Goal: Go to known website

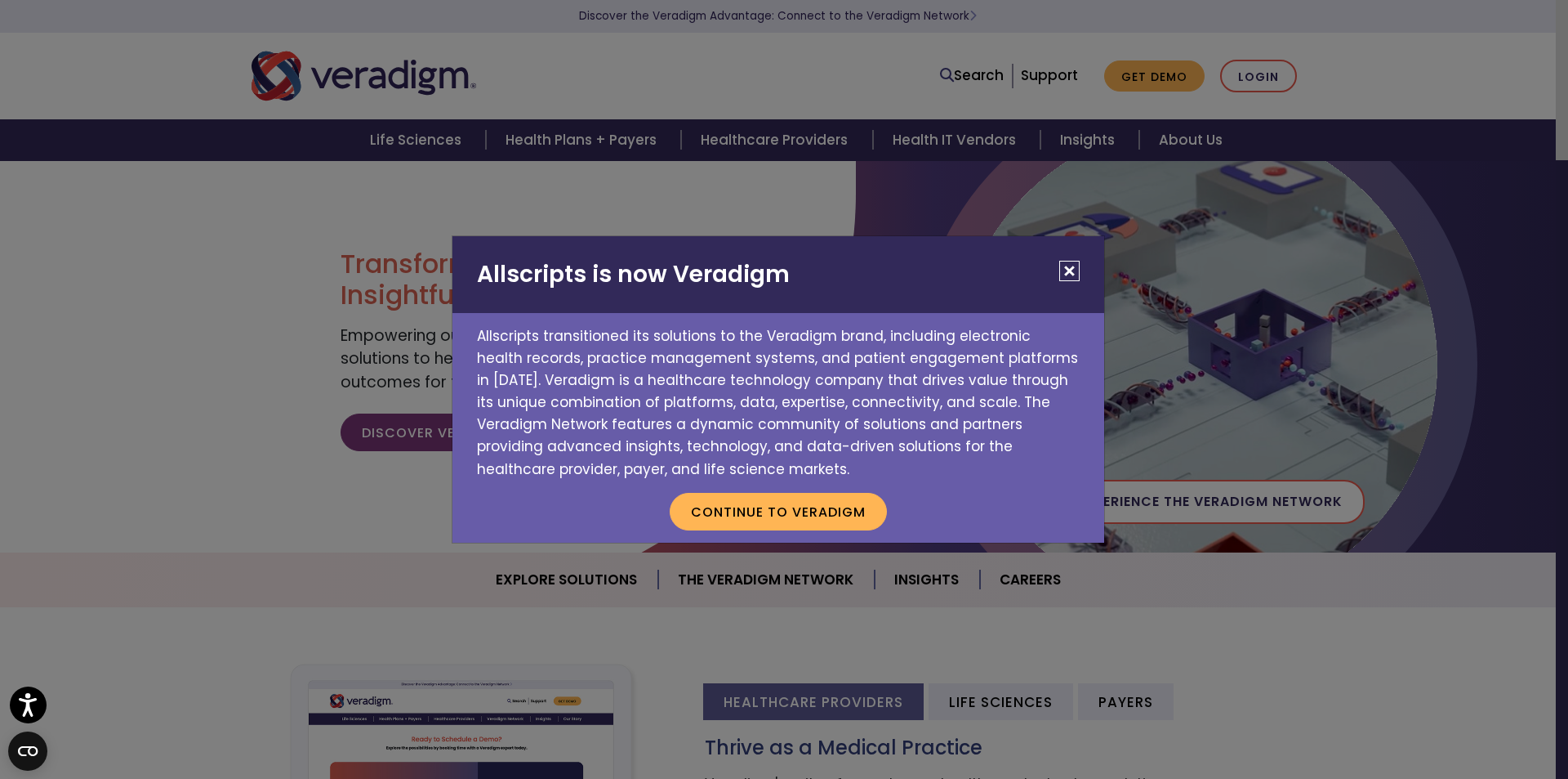
click at [1065, 271] on button "Close" at bounding box center [1069, 271] width 20 height 20
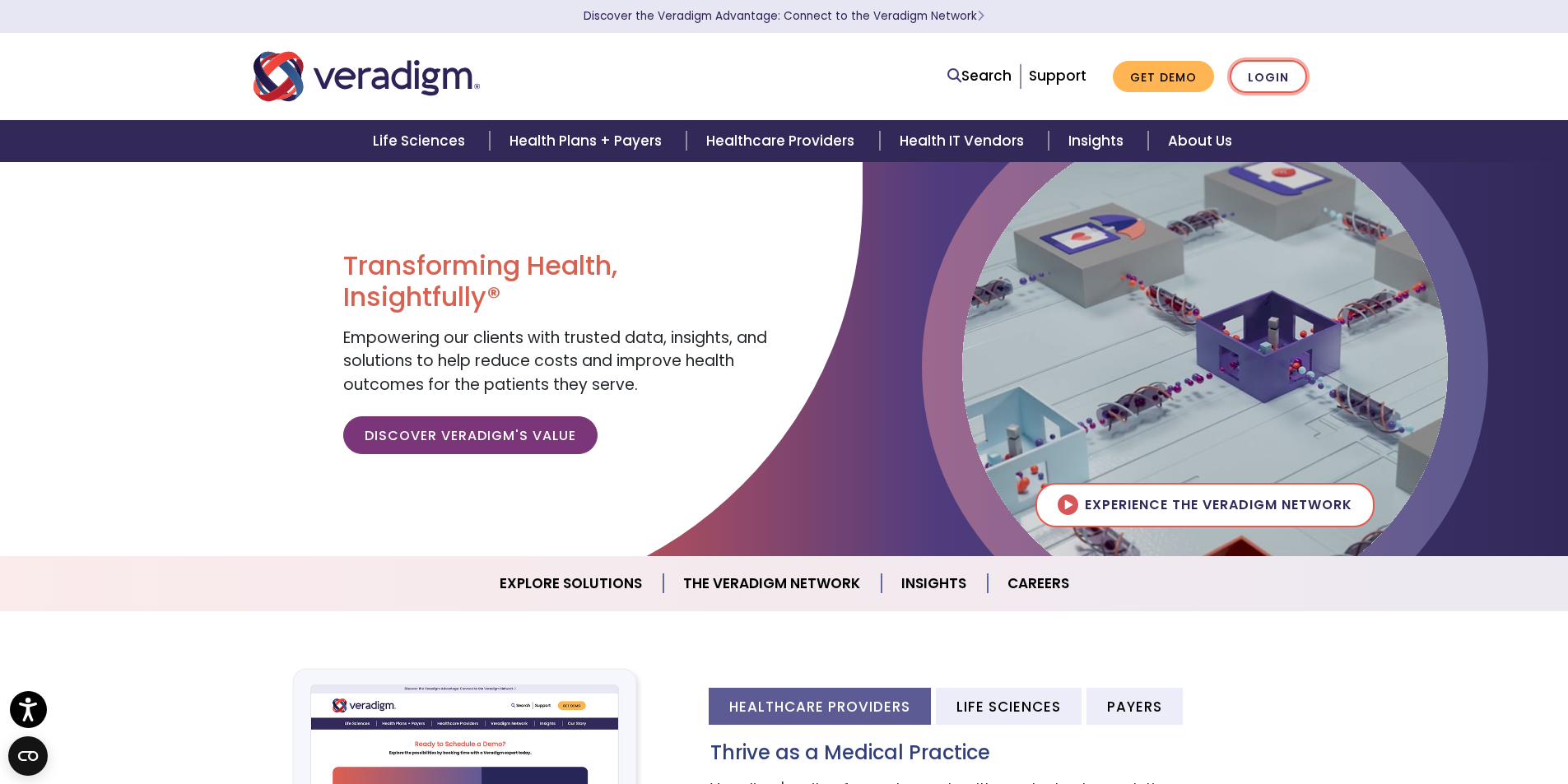
click at [1272, 76] on link "Login" at bounding box center [1268, 77] width 77 height 34
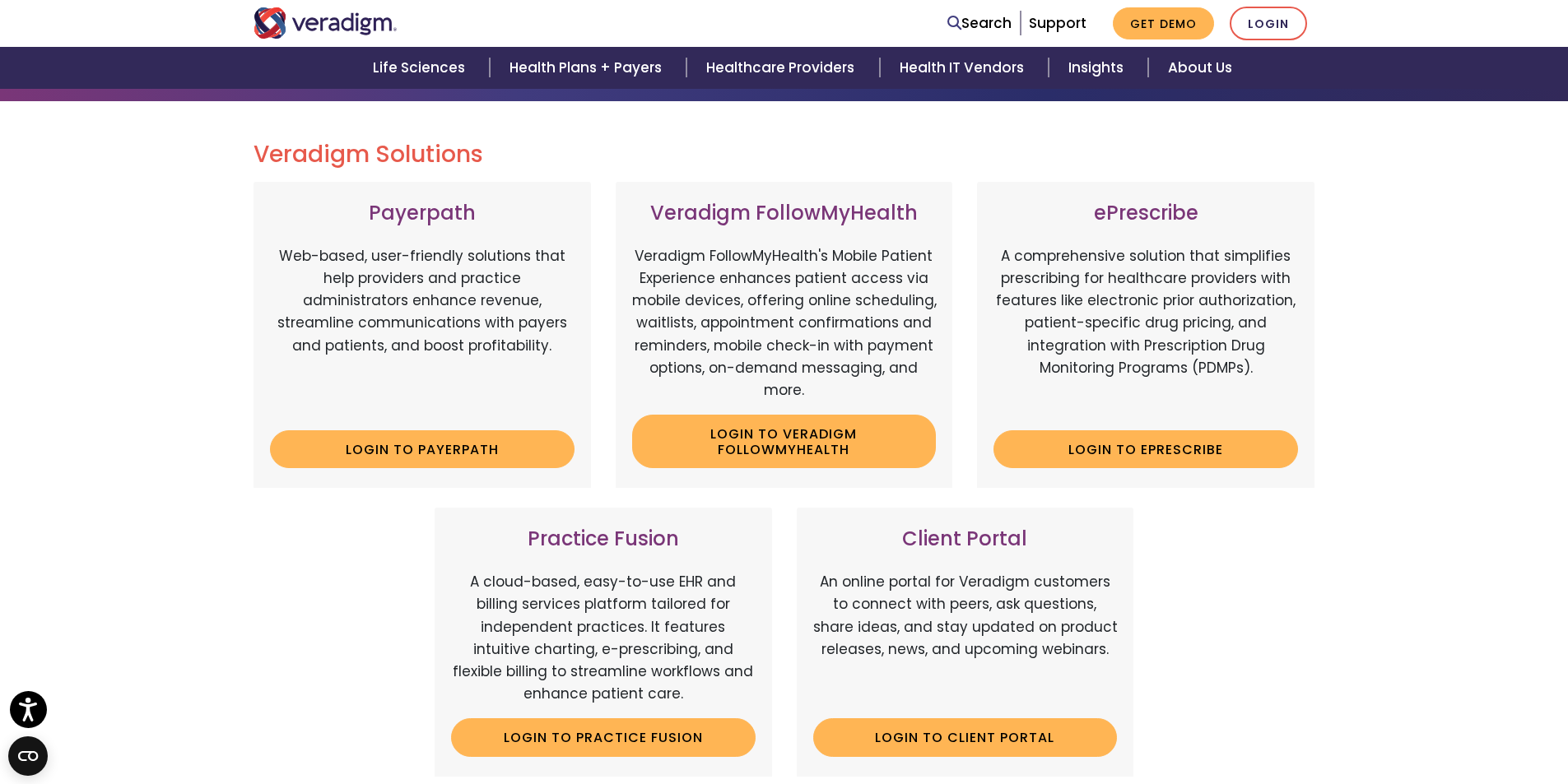
scroll to position [494, 0]
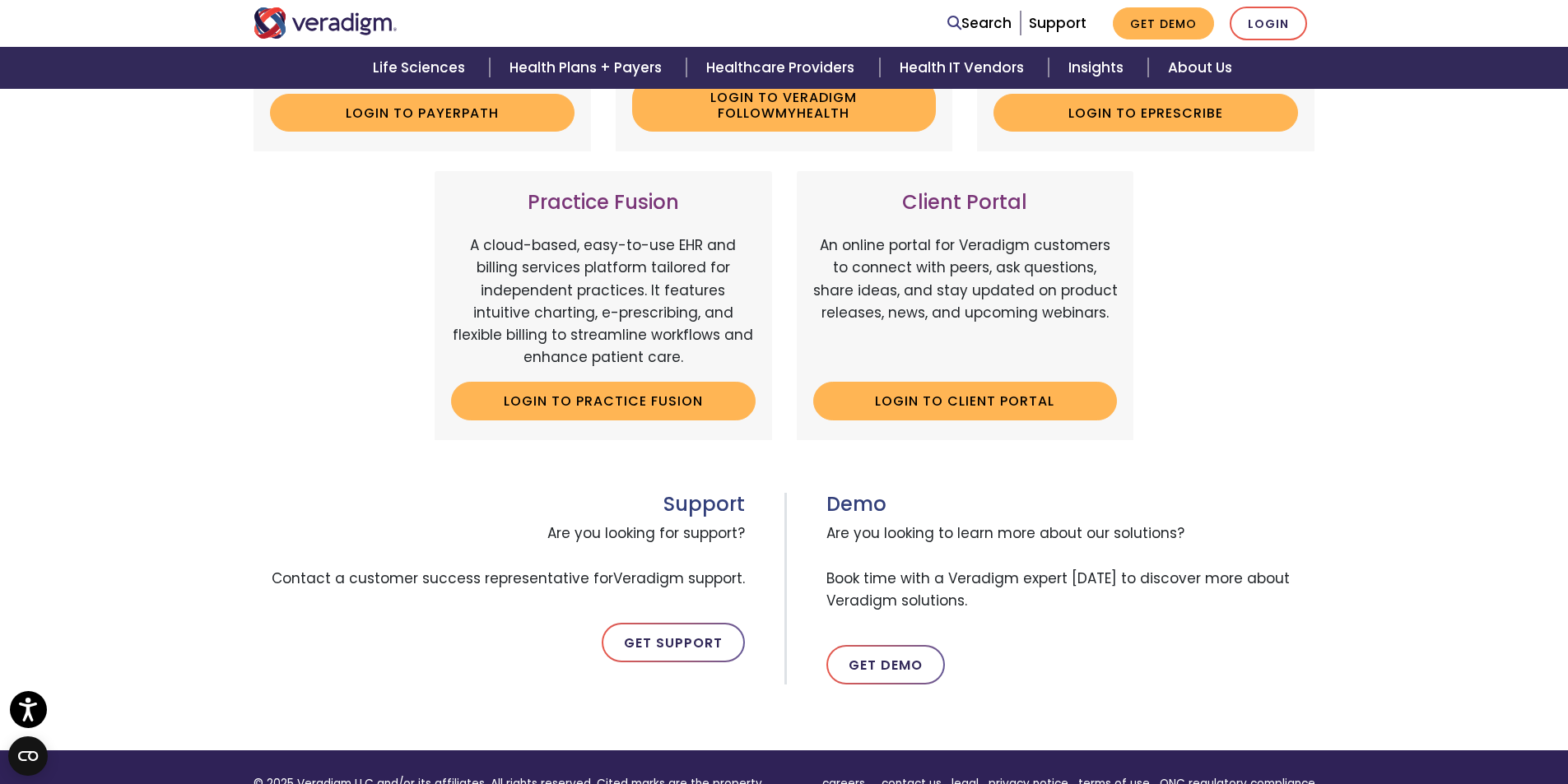
click at [965, 424] on div "Client Portal An online portal for Veradigm customers to connect with peers, as…" at bounding box center [965, 305] width 338 height 268
click at [960, 406] on link "Login to Client Portal" at bounding box center [965, 400] width 305 height 38
